Goal: Task Accomplishment & Management: Use online tool/utility

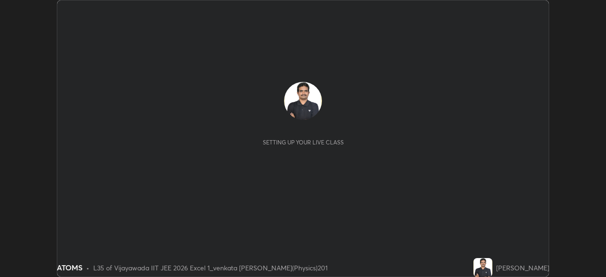
scroll to position [277, 606]
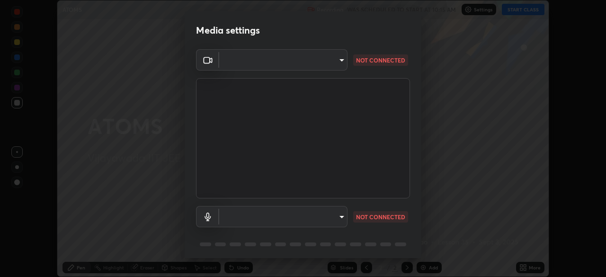
type input "3b33a3c761c0e45613f6c67bedc5ec5bb3616ed3905ce22176cb2855069b3ab3"
type input "communications"
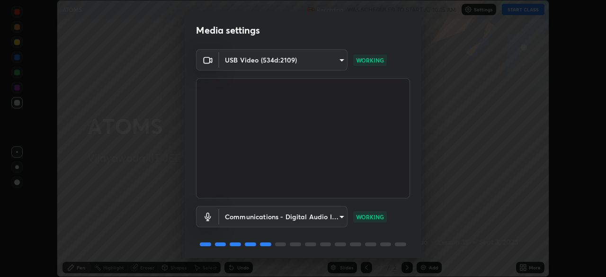
scroll to position [34, 0]
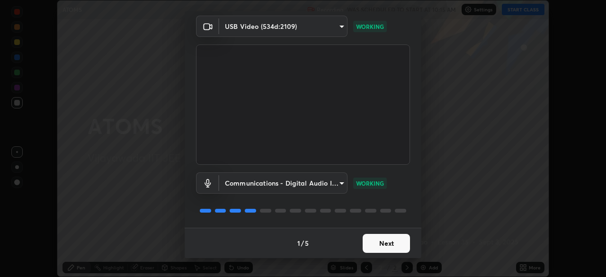
click at [388, 243] on button "Next" at bounding box center [386, 243] width 47 height 19
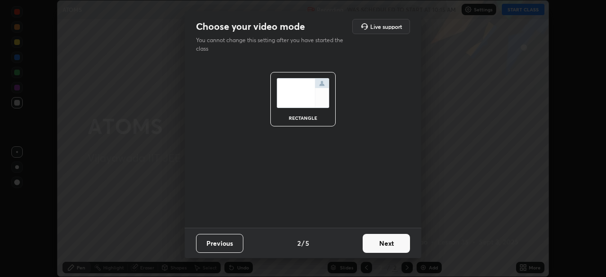
click at [388, 243] on button "Next" at bounding box center [386, 243] width 47 height 19
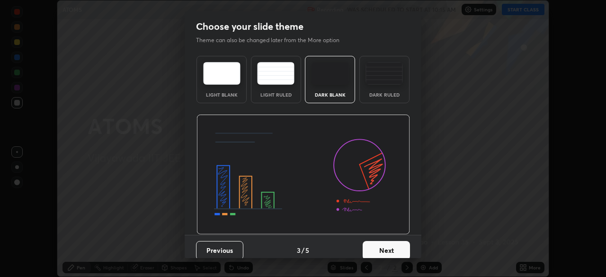
click at [388, 246] on button "Next" at bounding box center [386, 250] width 47 height 19
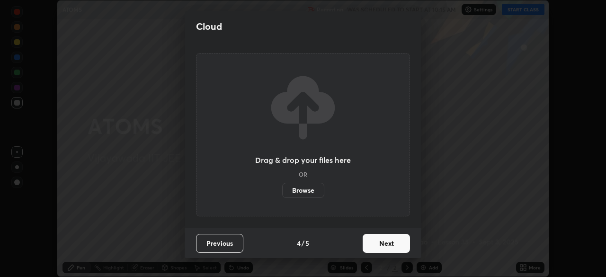
click at [384, 243] on button "Next" at bounding box center [386, 243] width 47 height 19
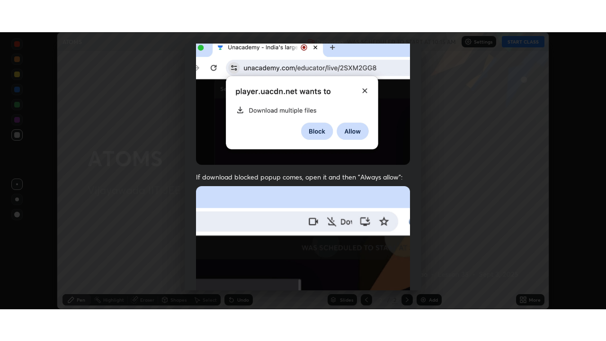
scroll to position [227, 0]
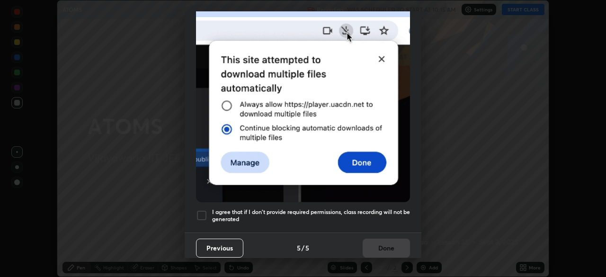
click at [203, 210] on div at bounding box center [201, 215] width 11 height 11
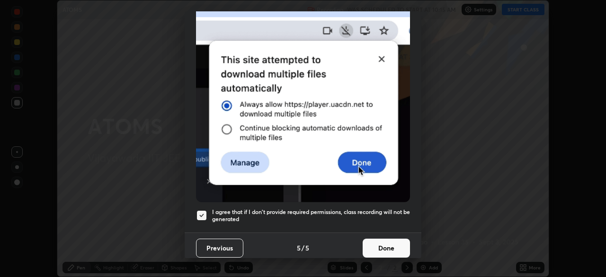
click at [382, 239] on button "Done" at bounding box center [386, 248] width 47 height 19
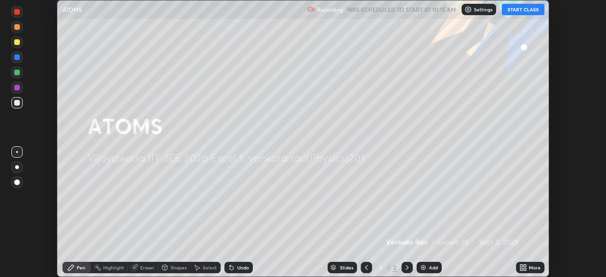
click at [522, 12] on button "START CLASS" at bounding box center [523, 9] width 43 height 11
click at [530, 265] on div "More" at bounding box center [535, 267] width 12 height 5
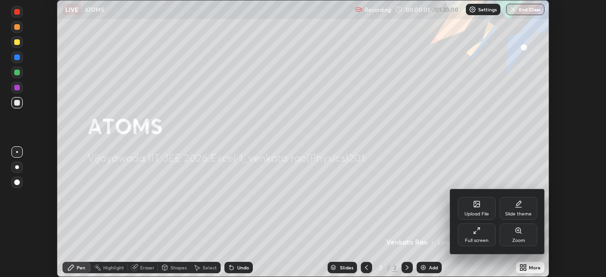
click at [487, 236] on div "Full screen" at bounding box center [477, 235] width 38 height 23
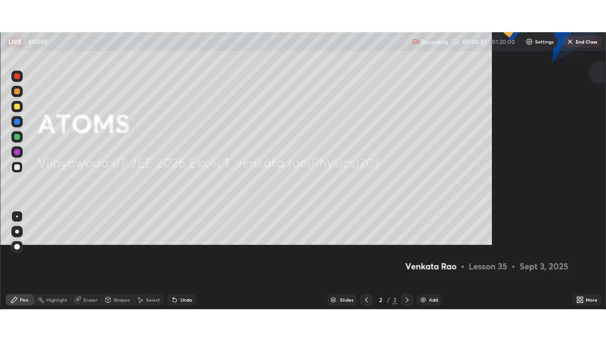
scroll to position [341, 606]
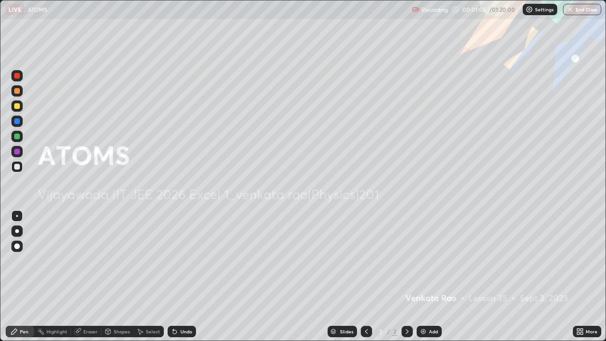
click at [428, 277] on div "Add" at bounding box center [429, 331] width 25 height 11
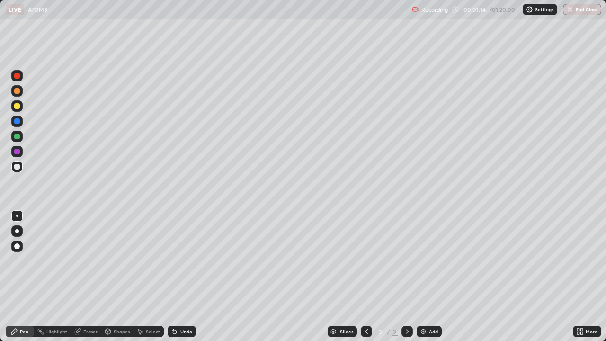
click at [182, 277] on div "Undo" at bounding box center [186, 331] width 12 height 5
click at [183, 277] on div "Undo" at bounding box center [186, 331] width 12 height 5
click at [18, 138] on div at bounding box center [17, 137] width 6 height 6
click at [17, 122] on div at bounding box center [17, 121] width 6 height 6
click at [16, 108] on div at bounding box center [17, 106] width 6 height 6
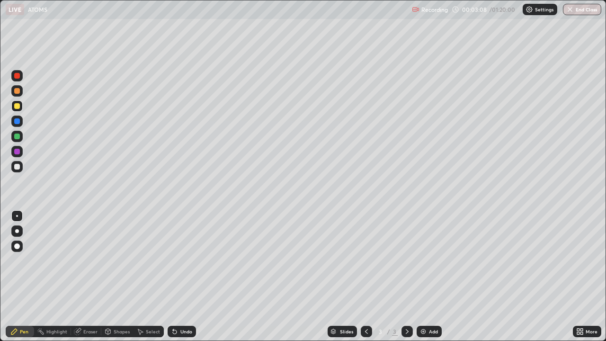
click at [18, 167] on div at bounding box center [17, 167] width 6 height 6
click at [19, 107] on div at bounding box center [17, 106] width 6 height 6
click at [19, 92] on div at bounding box center [17, 91] width 6 height 6
click at [367, 277] on icon at bounding box center [367, 332] width 8 height 8
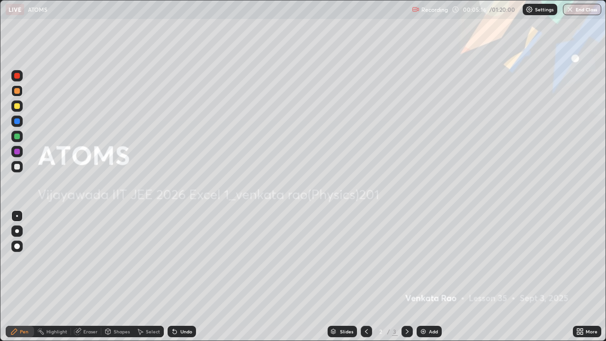
click at [406, 277] on icon at bounding box center [408, 332] width 8 height 8
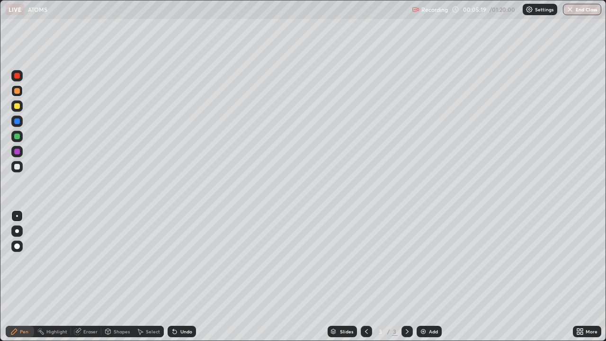
click at [176, 277] on icon at bounding box center [175, 332] width 8 height 8
click at [178, 277] on div "Undo" at bounding box center [182, 331] width 28 height 11
click at [17, 168] on div at bounding box center [17, 167] width 6 height 6
click at [425, 277] on img at bounding box center [424, 332] width 8 height 8
click at [365, 277] on icon at bounding box center [367, 332] width 8 height 8
